Goal: Task Accomplishment & Management: Use online tool/utility

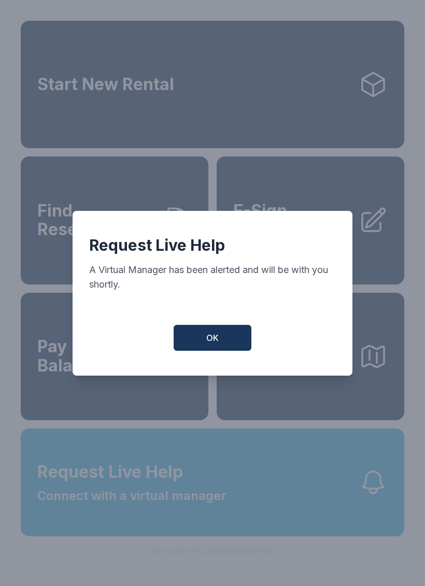
click at [241, 335] on button "OK" at bounding box center [213, 338] width 78 height 26
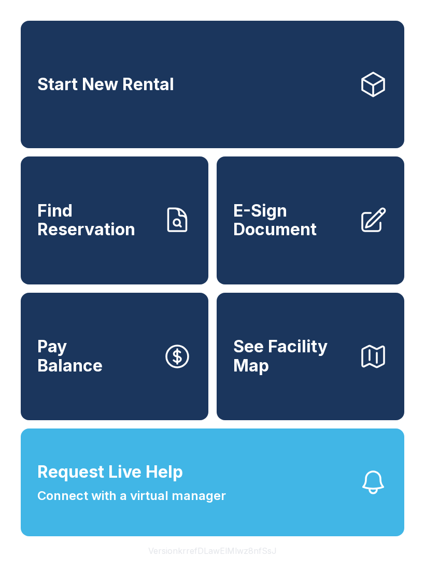
click at [124, 218] on span "Find Reservation" at bounding box center [95, 221] width 117 height 38
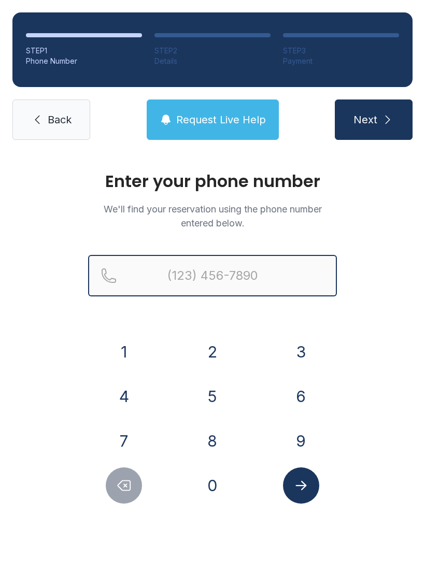
click at [211, 283] on input "Reservation phone number" at bounding box center [212, 275] width 249 height 41
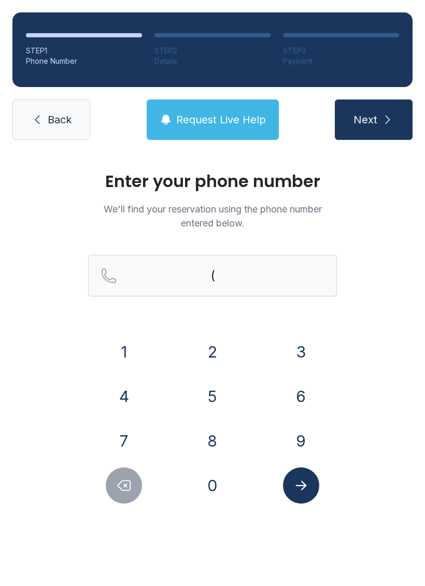
click at [305, 347] on button "3" at bounding box center [301, 352] width 36 height 36
click at [221, 490] on button "0" at bounding box center [212, 486] width 36 height 36
click at [228, 423] on div "8" at bounding box center [213, 441] width 72 height 36
click at [226, 405] on button "5" at bounding box center [212, 396] width 36 height 36
click at [131, 400] on button "4" at bounding box center [124, 396] width 36 height 36
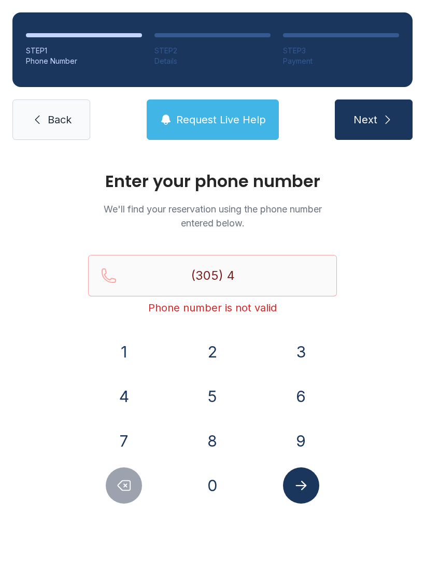
click at [132, 348] on button "1" at bounding box center [124, 352] width 36 height 36
click at [293, 353] on button "3" at bounding box center [301, 352] width 36 height 36
click at [130, 353] on button "1" at bounding box center [124, 352] width 36 height 36
click at [211, 404] on button "5" at bounding box center [212, 396] width 36 height 36
click at [219, 489] on button "0" at bounding box center [212, 486] width 36 height 36
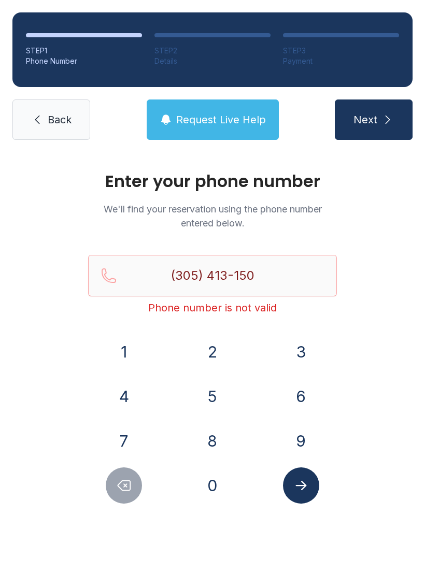
click at [124, 401] on button "4" at bounding box center [124, 396] width 36 height 36
type input "[PHONE_NUMBER]"
click at [303, 492] on icon "Submit lookup form" at bounding box center [301, 486] width 16 height 16
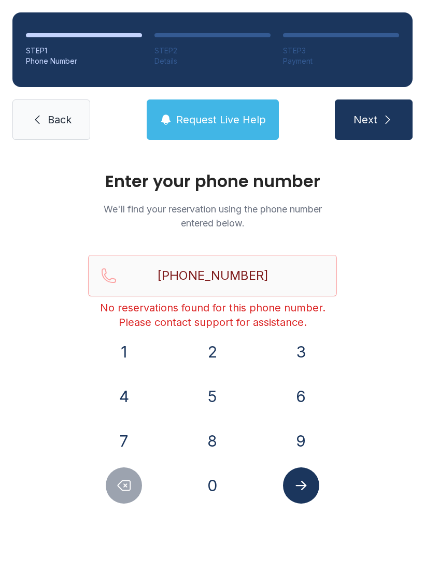
click at [52, 123] on span "Back" at bounding box center [60, 119] width 24 height 15
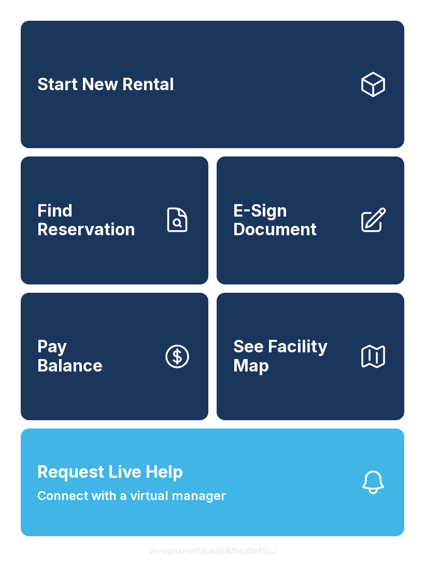
click at [296, 234] on span "E-Sign Document" at bounding box center [291, 221] width 117 height 38
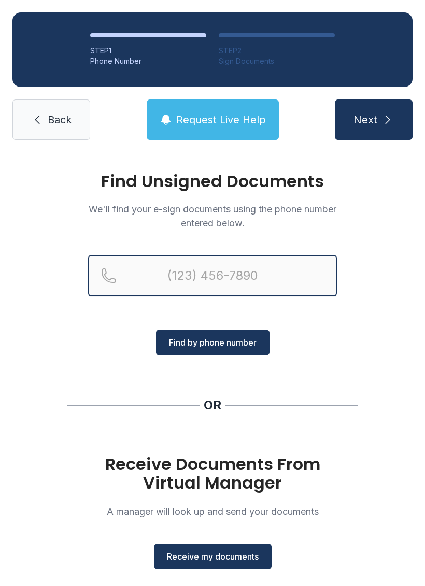
click at [233, 277] on input "Reservation phone number" at bounding box center [212, 275] width 249 height 41
type input "[PHONE_NUMBER]"
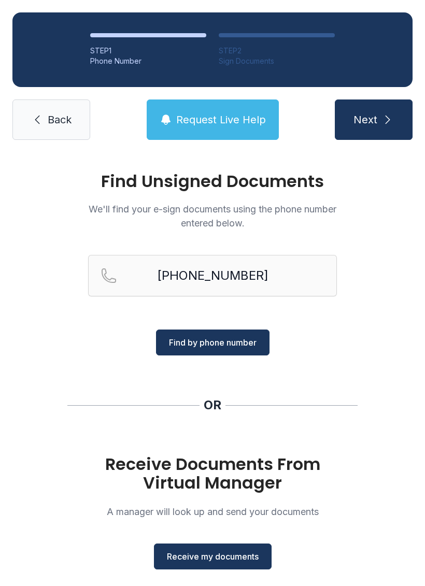
click at [250, 341] on span "Find by phone number" at bounding box center [213, 342] width 88 height 12
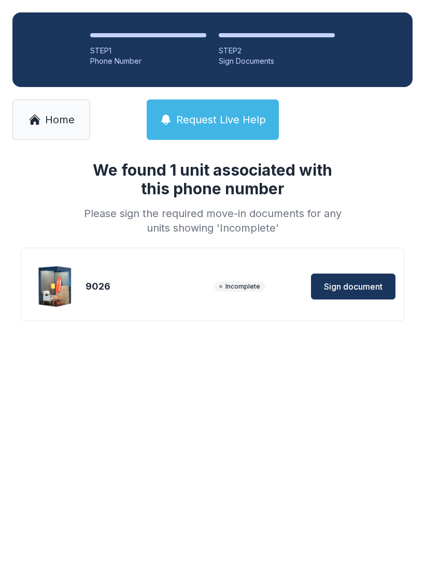
click at [357, 287] on span "Sign document" at bounding box center [353, 286] width 59 height 12
click at [212, 586] on main "We found 1 unit associated with this phone number Please sign the required move…" at bounding box center [212, 369] width 425 height 434
click at [60, 109] on link "Home" at bounding box center [51, 120] width 78 height 40
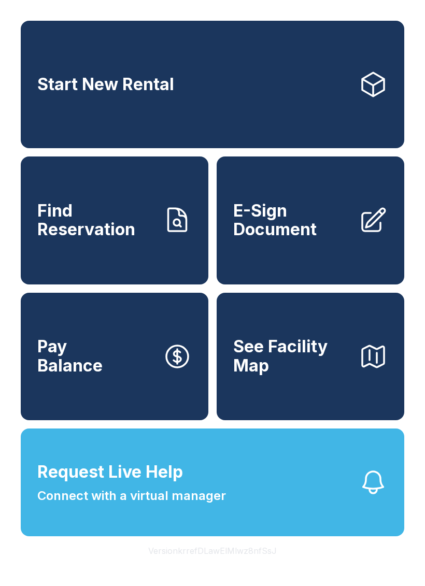
click at [307, 239] on span "E-Sign Document" at bounding box center [291, 221] width 117 height 38
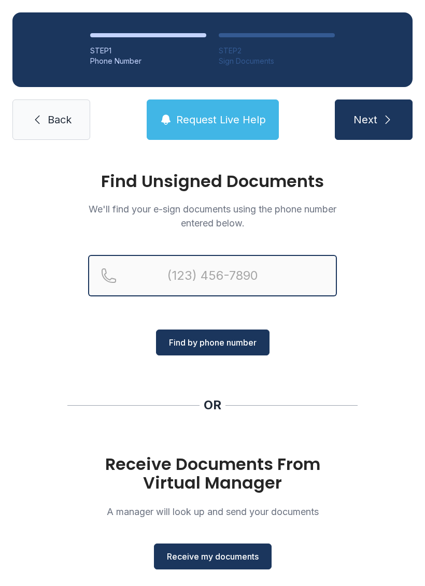
click at [287, 272] on input "Reservation phone number" at bounding box center [212, 275] width 249 height 41
type input "[PHONE_NUMBER]"
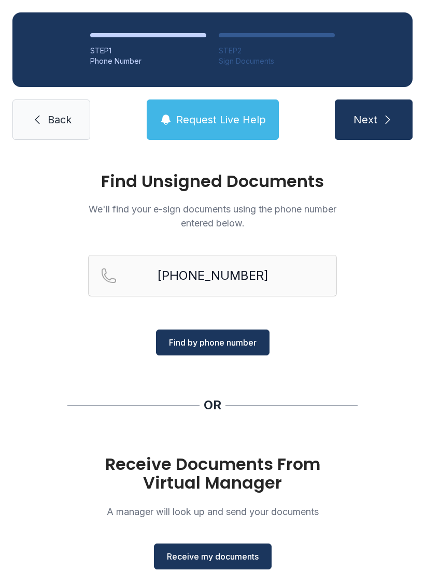
click at [247, 339] on span "Find by phone number" at bounding box center [213, 342] width 88 height 12
click at [238, 333] on button "Find by phone number" at bounding box center [213, 343] width 114 height 26
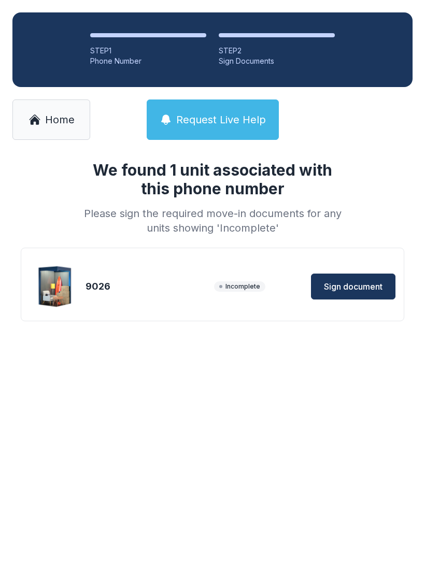
click at [342, 283] on span "Sign document" at bounding box center [353, 286] width 59 height 12
